Goal: Information Seeking & Learning: Compare options

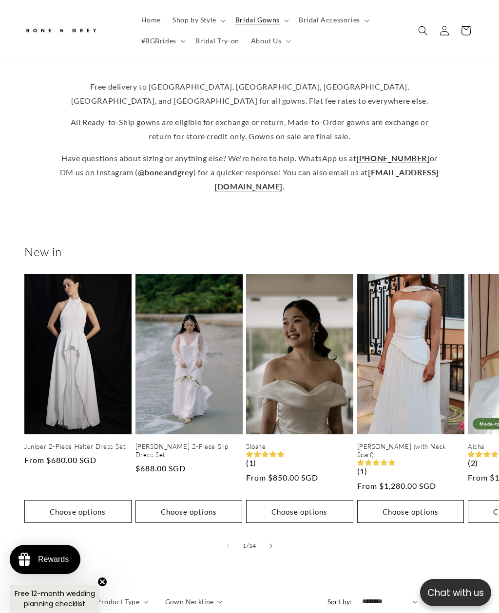
scroll to position [0, 156]
click at [408, 443] on link "[PERSON_NAME] (with Neck Scarf)" at bounding box center [410, 451] width 107 height 17
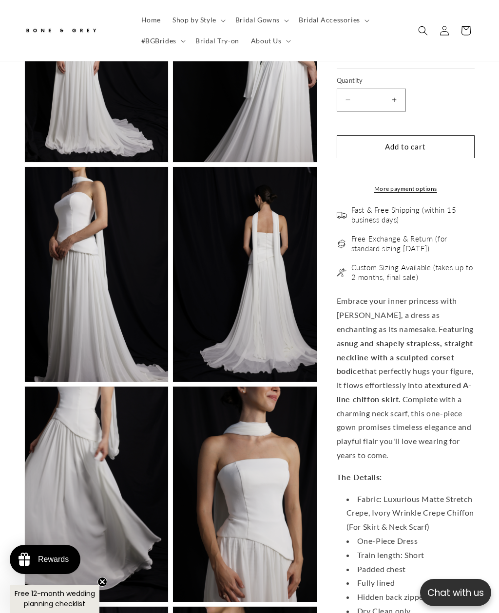
scroll to position [956, 0]
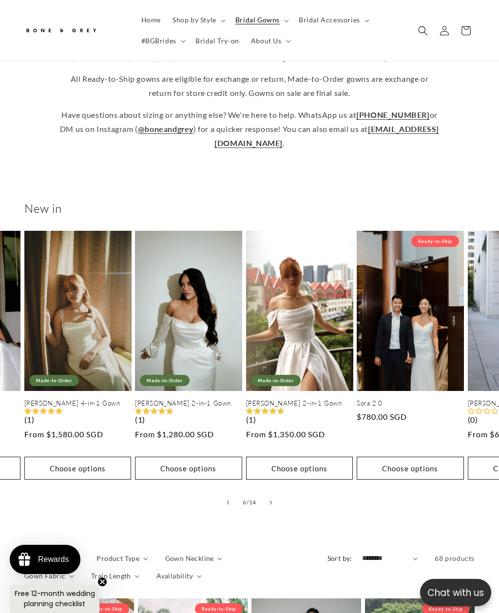
scroll to position [0, 311]
click at [314, 399] on link "Leah 2-in-1 Gown" at bounding box center [299, 403] width 107 height 8
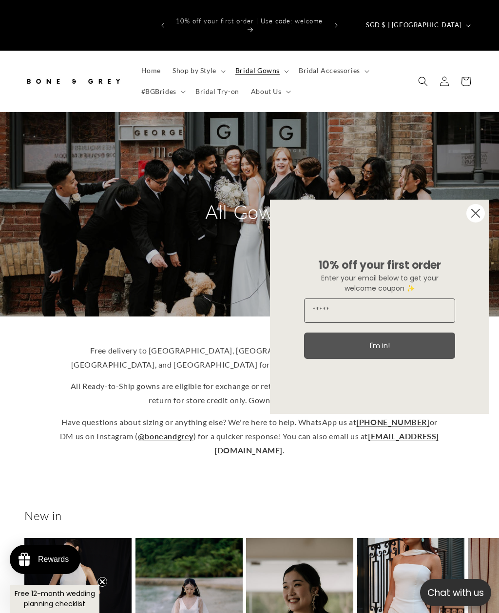
click at [474, 215] on icon "Close dialog" at bounding box center [476, 213] width 8 height 8
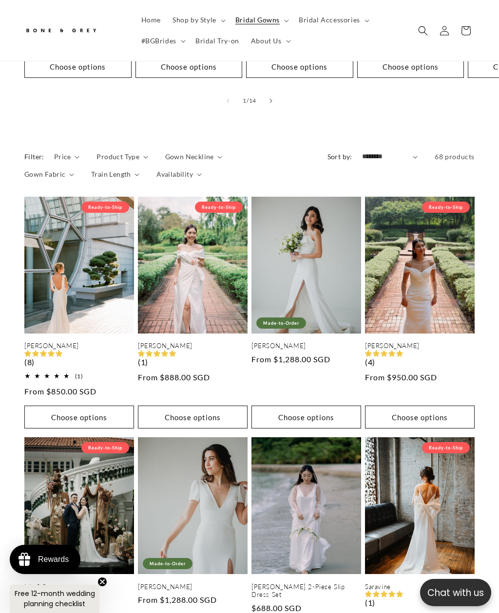
scroll to position [0, 156]
click at [189, 152] on span "Gown Neckline" at bounding box center [189, 157] width 49 height 10
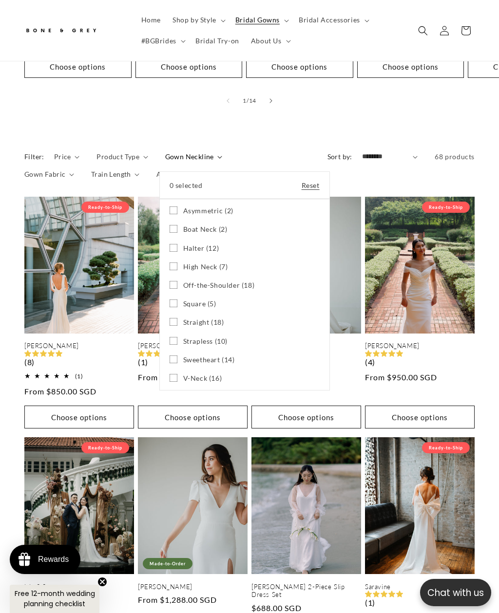
scroll to position [0, 311]
click at [171, 244] on icon at bounding box center [174, 248] width 8 height 8
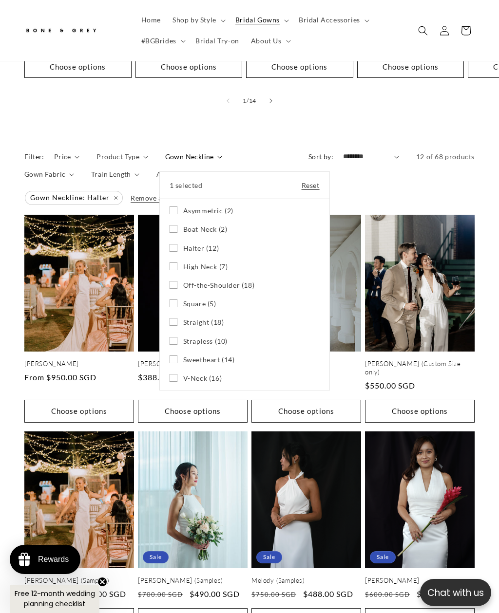
click at [170, 300] on icon at bounding box center [174, 304] width 8 height 8
click at [170, 318] on icon at bounding box center [174, 322] width 8 height 8
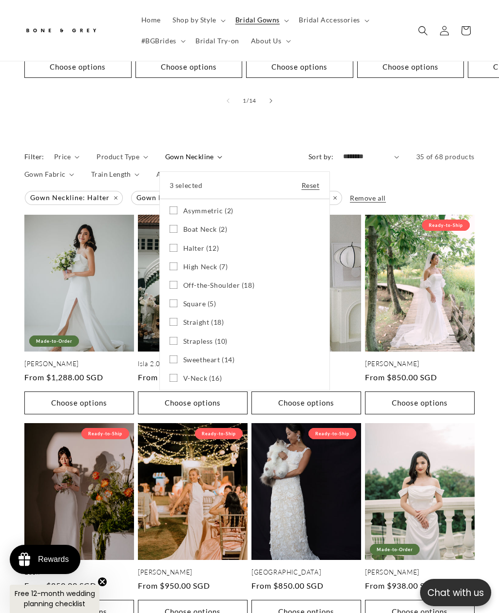
click at [172, 356] on icon at bounding box center [174, 360] width 8 height 8
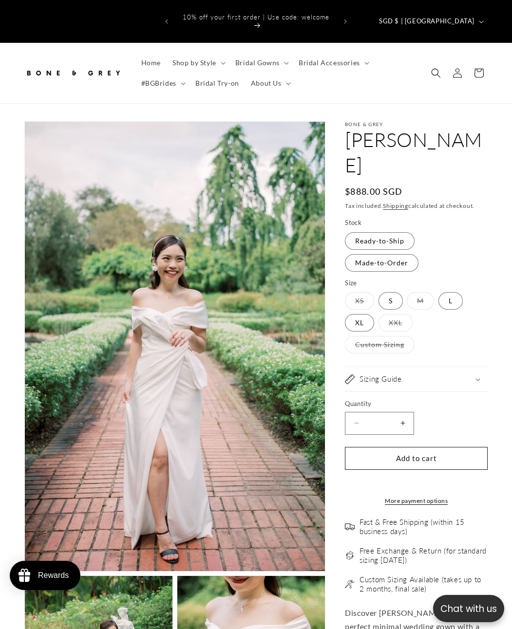
select select "**********"
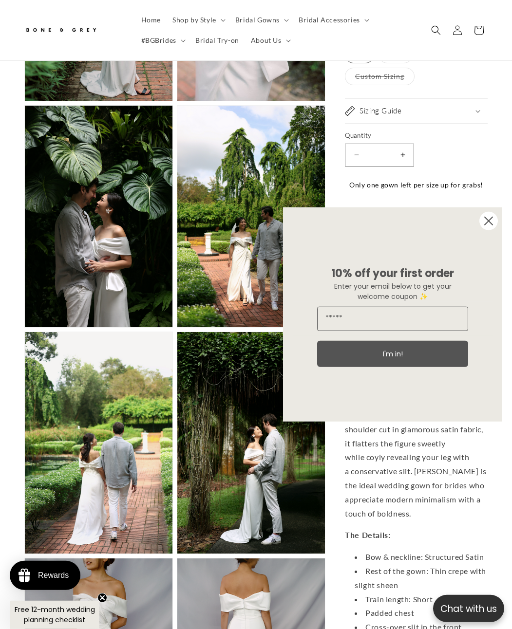
scroll to position [709, 0]
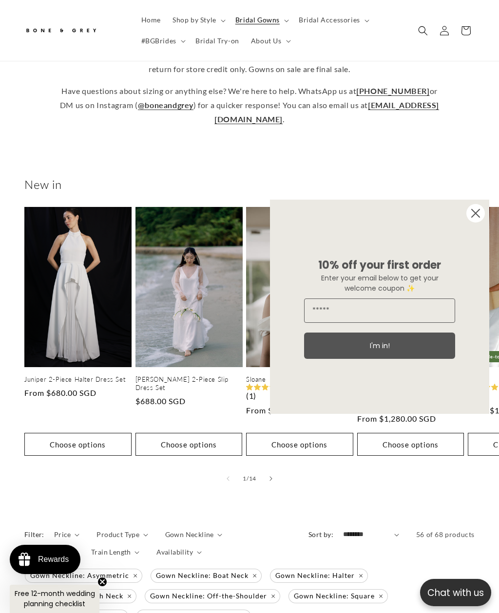
scroll to position [0, 156]
click at [477, 223] on circle "Close dialog" at bounding box center [475, 213] width 19 height 19
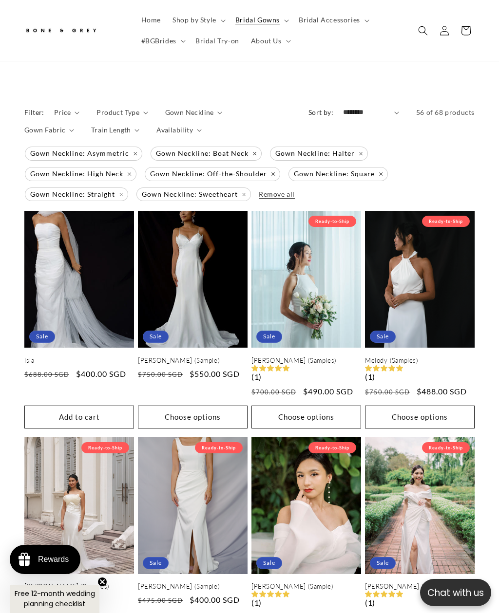
scroll to position [0, 0]
click at [330, 357] on link "[PERSON_NAME] (Samples)" at bounding box center [306, 361] width 110 height 8
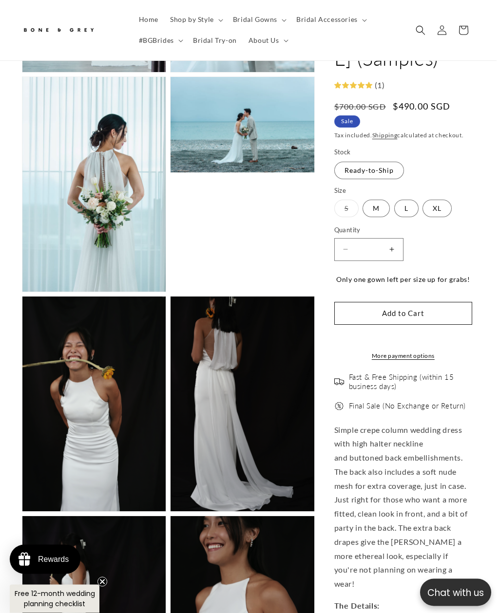
scroll to position [747, 2]
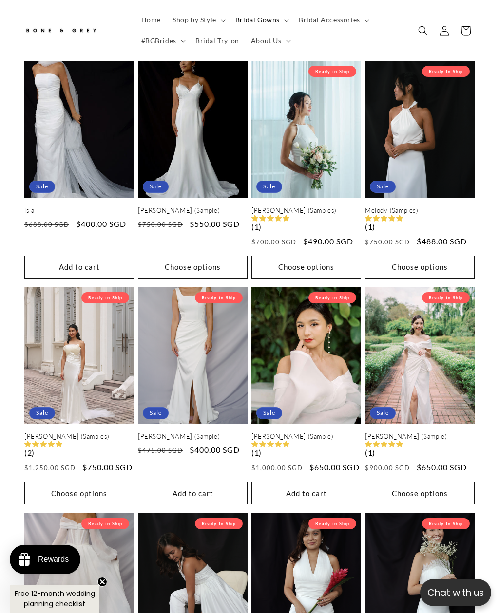
scroll to position [903, 0]
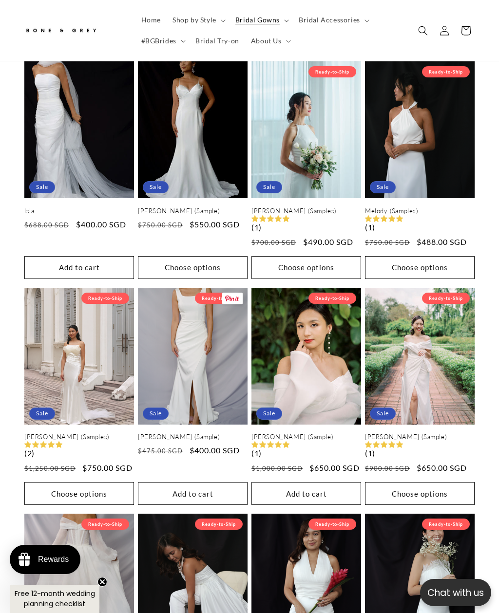
click at [206, 433] on link "[PERSON_NAME] (Sample)" at bounding box center [193, 437] width 110 height 8
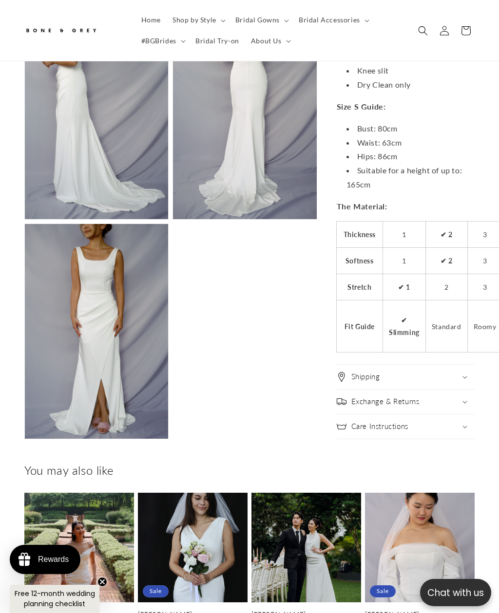
scroll to position [663, 0]
